Goal: Information Seeking & Learning: Compare options

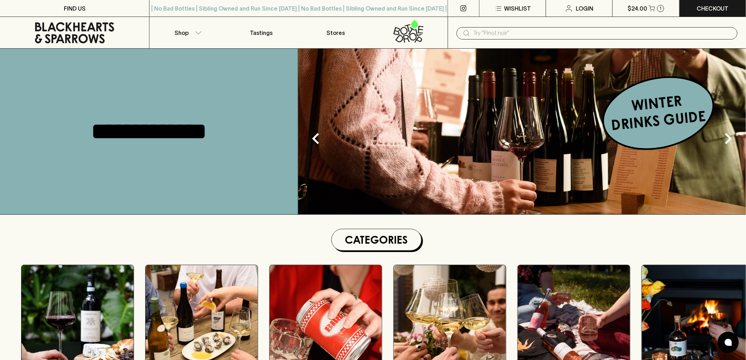
click at [513, 32] on input "text" at bounding box center [603, 33] width 259 height 11
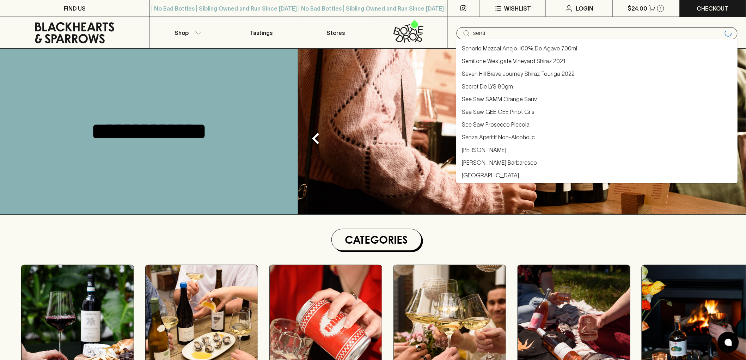
type input "sentio"
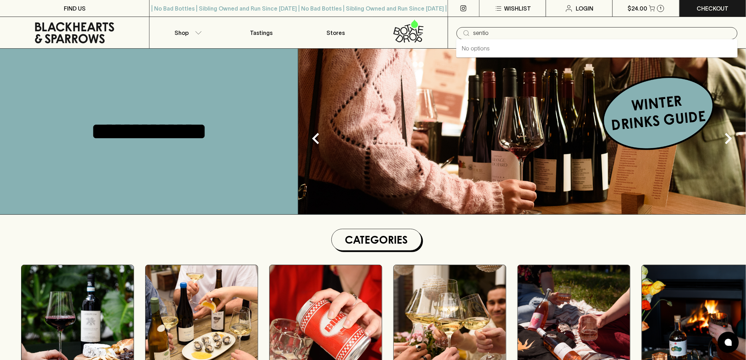
drag, startPoint x: 523, startPoint y: 30, endPoint x: 475, endPoint y: 32, distance: 48.7
click at [475, 32] on input "sentio" at bounding box center [603, 33] width 259 height 11
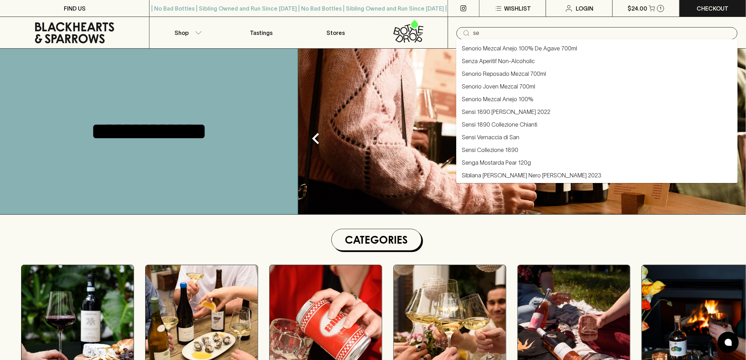
type input "s"
click at [520, 38] on input "text" at bounding box center [603, 33] width 259 height 11
paste input "[PERSON_NAME] La [PERSON_NAME] 2024"
type input "[PERSON_NAME] La [PERSON_NAME] 2024"
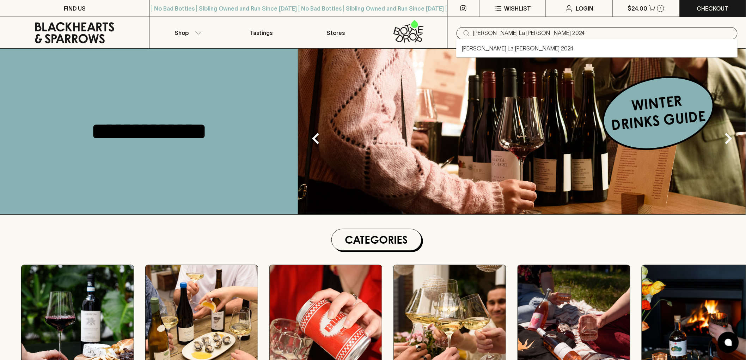
click at [504, 49] on link "[PERSON_NAME] La [PERSON_NAME] 2024" at bounding box center [517, 48] width 111 height 8
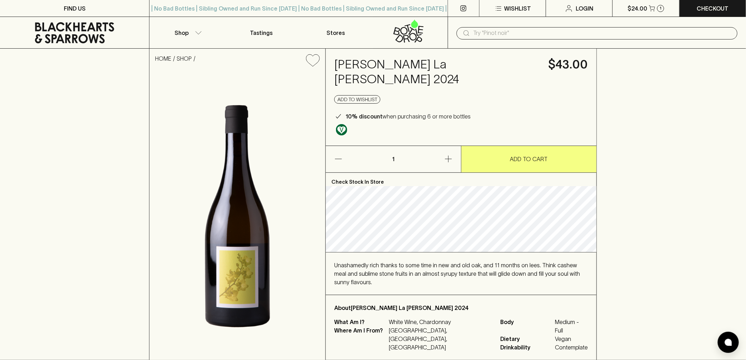
drag, startPoint x: 369, startPoint y: 77, endPoint x: 337, endPoint y: 67, distance: 33.1
click at [337, 67] on h4 "[PERSON_NAME] La [PERSON_NAME] 2024" at bounding box center [437, 72] width 206 height 30
copy h4 "[PERSON_NAME] La [PERSON_NAME] 2024"
click at [389, 269] on div "Unashamedly rich thanks to some time in new and old oak, and 11 months on lees.…" at bounding box center [461, 273] width 254 height 25
drag, startPoint x: 353, startPoint y: 78, endPoint x: 330, endPoint y: 60, distance: 29.1
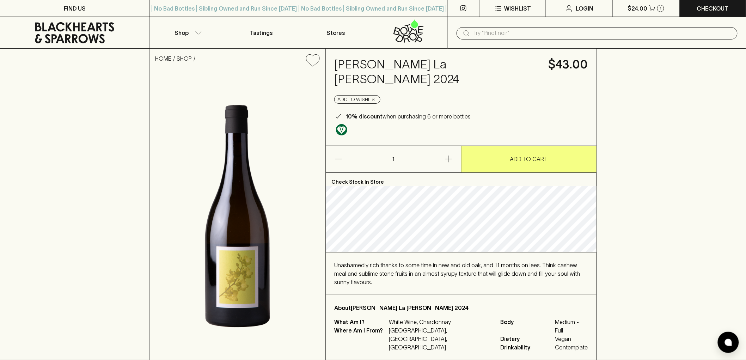
click at [330, 60] on div "[PERSON_NAME] La [PERSON_NAME] 2024 $43.00 Add to wishlist 10% discount when pu…" at bounding box center [461, 97] width 271 height 97
copy h4 "[PERSON_NAME] La [PERSON_NAME] 2024"
click at [367, 274] on span "Unashamedly rich thanks to some time in new and old oak, and 11 months on lees.…" at bounding box center [457, 273] width 246 height 23
click at [64, 28] on icon at bounding box center [74, 32] width 139 height 21
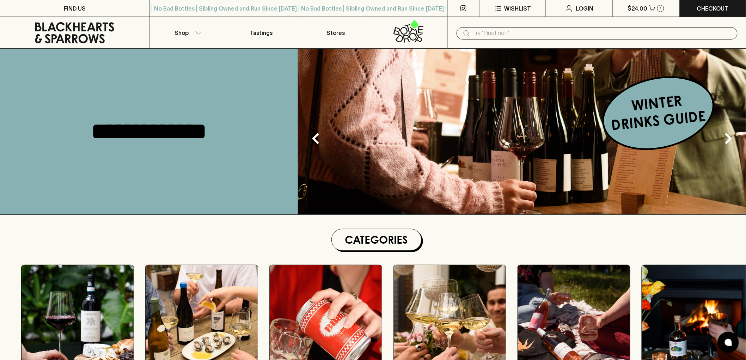
click at [530, 32] on input "text" at bounding box center [603, 33] width 259 height 11
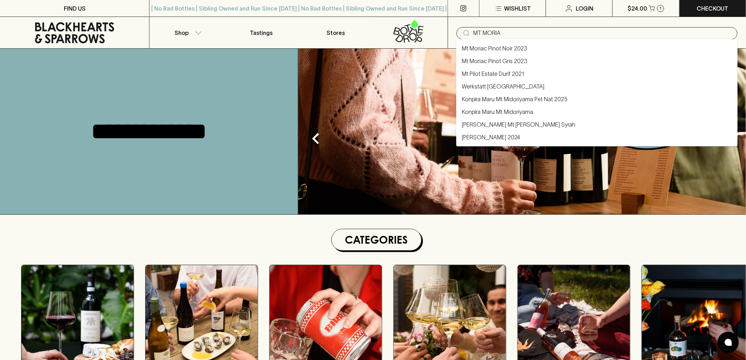
type input "MT MORIA"
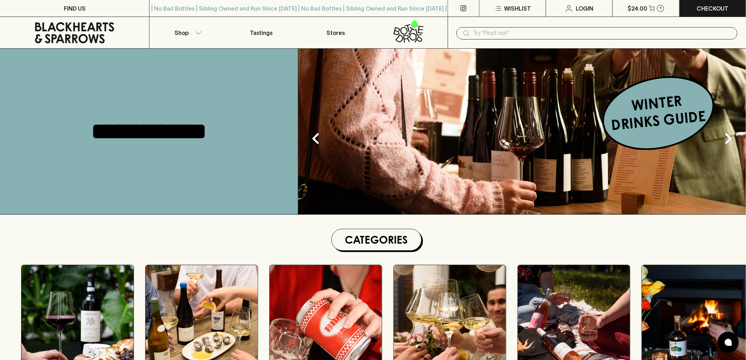
click at [510, 34] on input "text" at bounding box center [603, 33] width 259 height 11
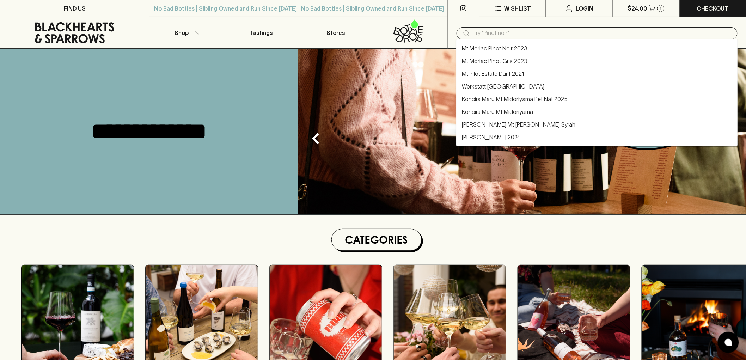
paste input "Tamburlaine Point 65 Chardonnay 2023"
type input "Tamburlaine Point 65 Chardonnay 2023"
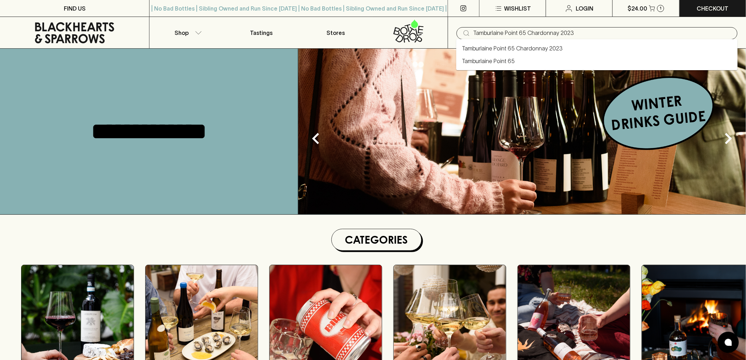
click at [496, 47] on link "Tamburlaine Point 65 Chardonnay 2023" at bounding box center [512, 48] width 101 height 8
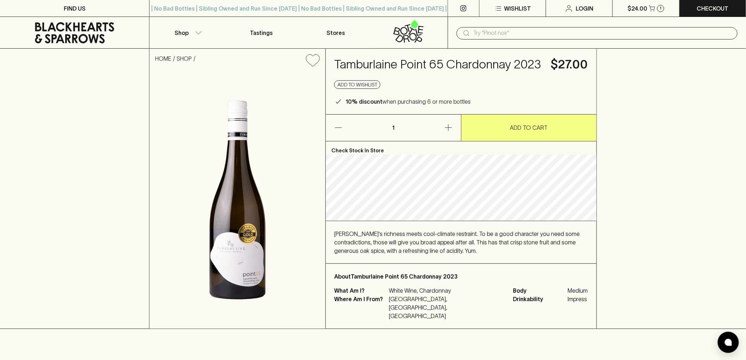
click at [88, 43] on link at bounding box center [74, 33] width 149 height 32
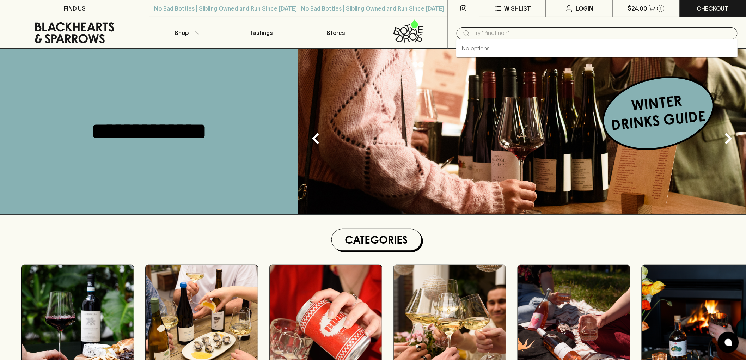
click at [540, 34] on input "text" at bounding box center [603, 33] width 259 height 11
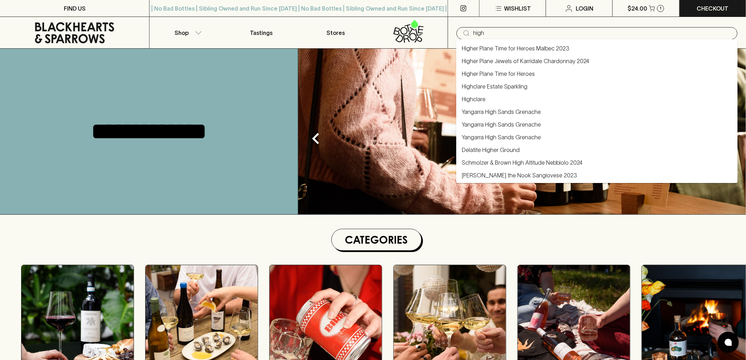
click at [520, 57] on link "Higher Plane Jewels of Karridale Chardonnay 2024" at bounding box center [525, 61] width 127 height 8
type input "Higher Plane Jewels of Karridale Chardonnay 2024"
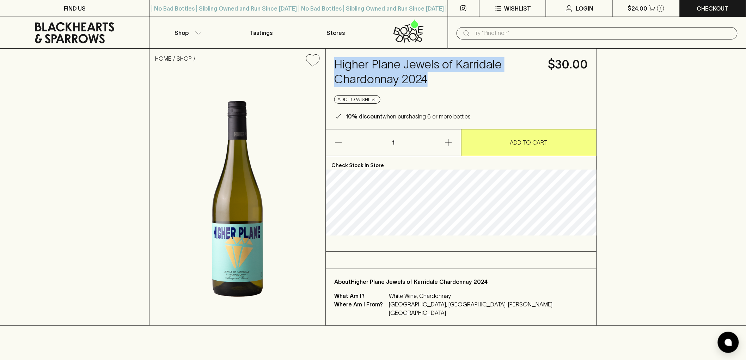
drag, startPoint x: 425, startPoint y: 80, endPoint x: 334, endPoint y: 59, distance: 92.9
click at [334, 59] on h4 "Higher Plane Jewels of Karridale Chardonnay 2024" at bounding box center [437, 72] width 206 height 30
copy h4 "Higher Plane Jewels of Karridale Chardonnay 2024"
click at [407, 148] on button "button" at bounding box center [431, 142] width 59 height 26
click at [76, 22] on icon at bounding box center [74, 32] width 139 height 21
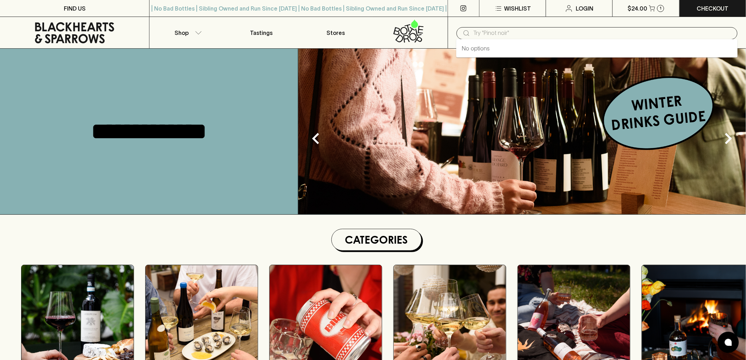
click at [540, 34] on input "text" at bounding box center [603, 33] width 259 height 11
paste input "Saltfleet Brini Vineyard Chenin Blanc 2025"
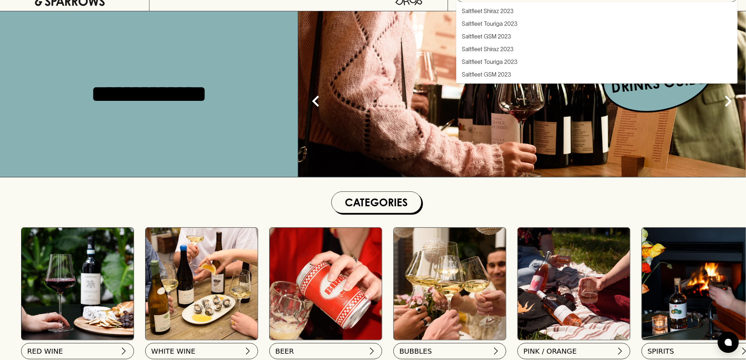
scroll to position [78, 0]
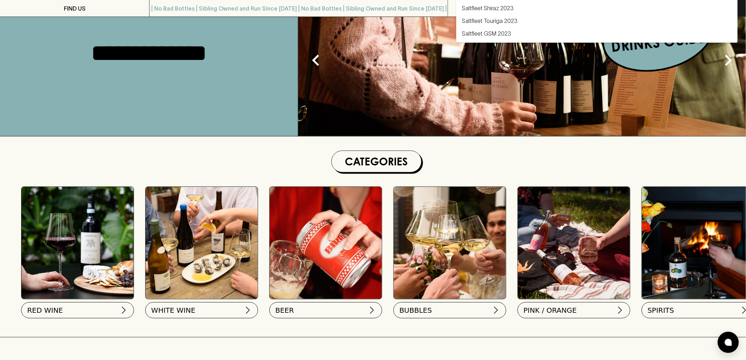
type input "Saltfleet Brini Vineyard Chenin Blanc 2025"
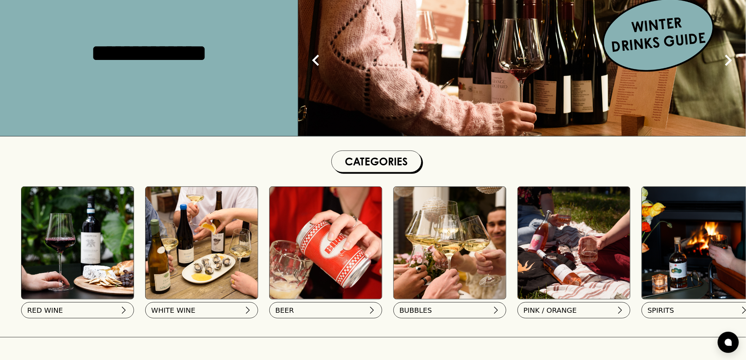
scroll to position [0, 0]
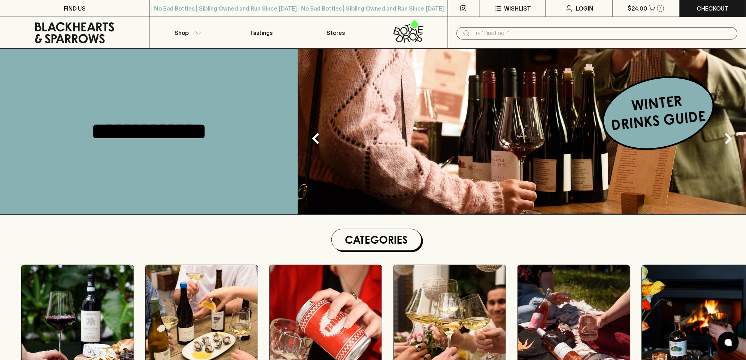
click at [504, 32] on input "text" at bounding box center [603, 33] width 259 height 11
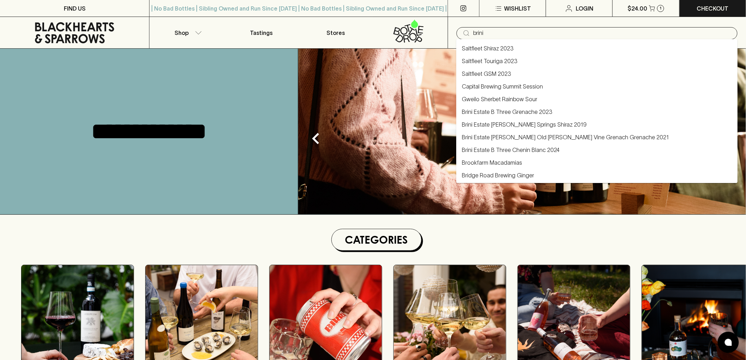
click at [508, 146] on link "Brini Estate B Three Chenin Blanc 2024" at bounding box center [511, 150] width 98 height 8
type input "Brini Estate B Three Chenin Blanc 2024"
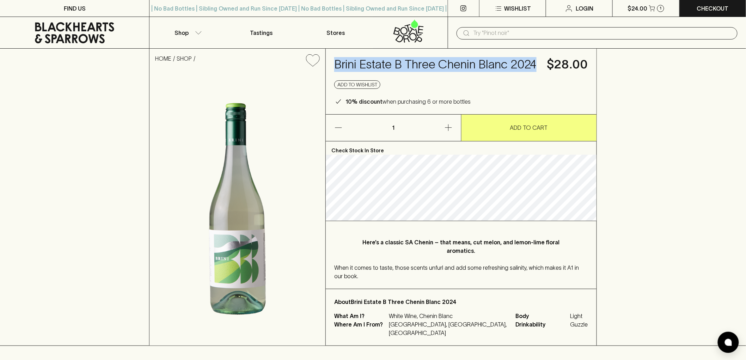
drag, startPoint x: 539, startPoint y: 66, endPoint x: 332, endPoint y: 62, distance: 206.7
click at [332, 62] on div "Brini Estate B Three Chenin Blanc 2024 $28.00 Add to wishlist 10% discount when…" at bounding box center [461, 82] width 271 height 66
copy h4 "Brini Estate B Three Chenin Blanc 2024"
click at [46, 38] on icon at bounding box center [74, 32] width 139 height 21
